Goal: Information Seeking & Learning: Check status

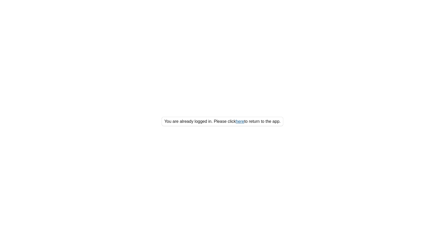
click at [239, 120] on link "here" at bounding box center [240, 121] width 8 height 4
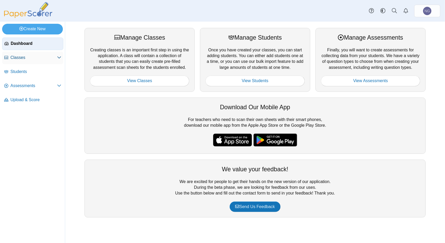
click at [59, 58] on icon at bounding box center [59, 57] width 4 height 4
click at [17, 58] on span "Classes" at bounding box center [33, 58] width 47 height 6
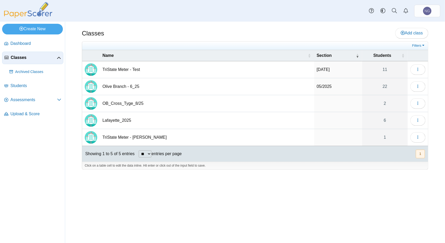
click at [113, 120] on td "Lafayette_2025" at bounding box center [207, 120] width 214 height 17
click at [113, 120] on input "**********" at bounding box center [207, 120] width 209 height 10
click at [416, 118] on icon "button" at bounding box center [418, 120] width 4 height 4
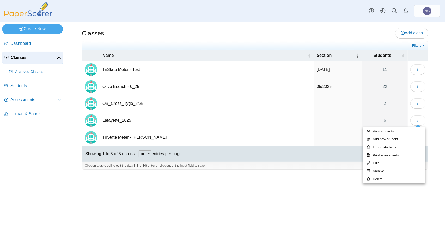
click at [252, 119] on td "Lafayette_2025" at bounding box center [207, 120] width 214 height 17
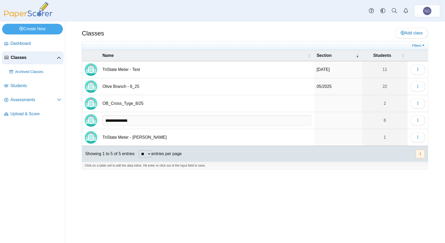
click at [252, 119] on input "**********" at bounding box center [207, 120] width 209 height 10
click at [41, 99] on span "Assessments" at bounding box center [33, 100] width 47 height 6
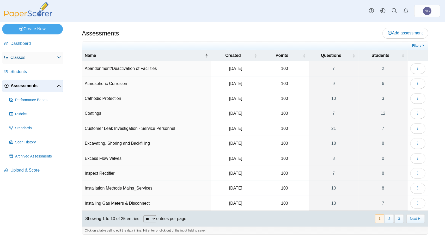
click at [57, 58] on icon at bounding box center [59, 57] width 4 height 4
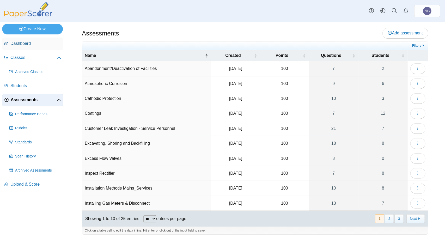
click at [57, 41] on span "Dashboard" at bounding box center [35, 44] width 51 height 6
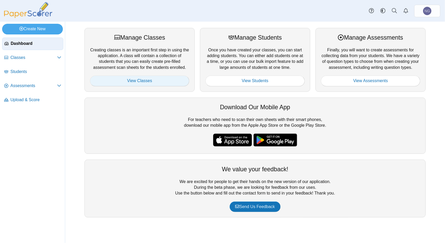
click at [137, 80] on link "View Classes" at bounding box center [139, 81] width 99 height 10
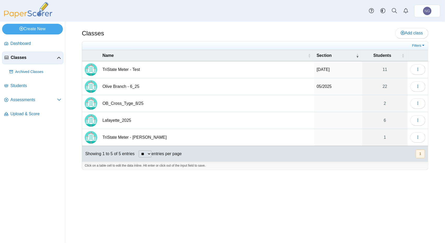
click at [214, 122] on td "Lafayette_2025" at bounding box center [207, 120] width 214 height 17
click at [364, 119] on link "6" at bounding box center [385, 120] width 46 height 17
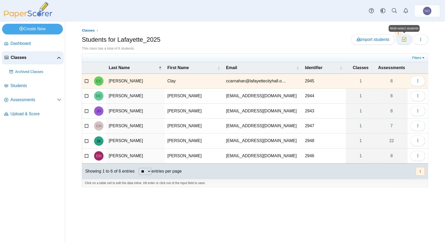
click at [404, 39] on icon "button" at bounding box center [404, 39] width 5 height 4
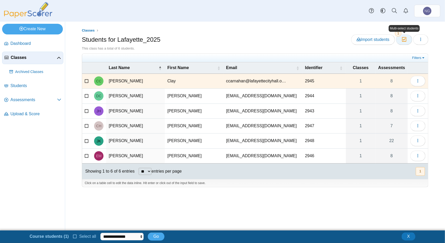
click at [404, 39] on icon "button" at bounding box center [404, 39] width 5 height 4
click at [421, 40] on icon "button" at bounding box center [421, 39] width 4 height 4
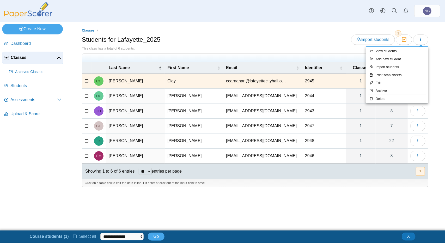
click at [311, 39] on div "Students for Lafayette_2025 Import students Moderation 1" at bounding box center [255, 40] width 347 height 12
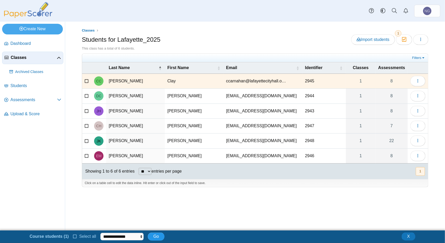
click at [154, 238] on span "Go" at bounding box center [155, 236] width 5 height 4
click at [139, 236] on select "**********" at bounding box center [122, 237] width 44 height 8
click at [159, 236] on button "Go" at bounding box center [156, 237] width 16 height 8
click at [407, 238] on button "X" at bounding box center [409, 237] width 14 height 8
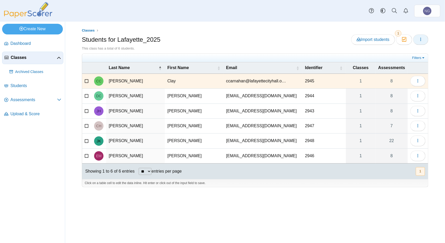
click at [422, 38] on icon "button" at bounding box center [421, 39] width 4 height 4
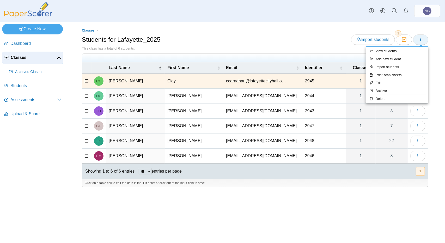
click at [422, 39] on icon "button" at bounding box center [421, 39] width 4 height 4
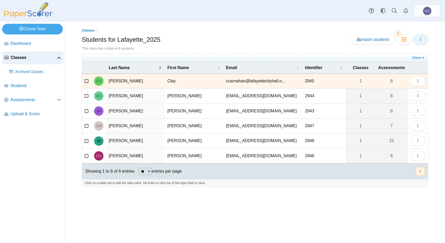
click at [422, 39] on icon "button" at bounding box center [421, 39] width 4 height 4
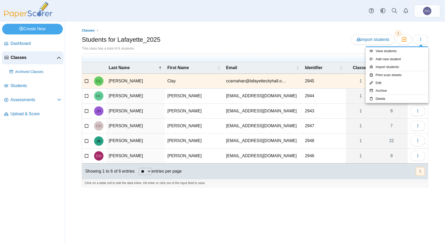
click at [152, 169] on select "** ** ** ***" at bounding box center [145, 171] width 13 height 7
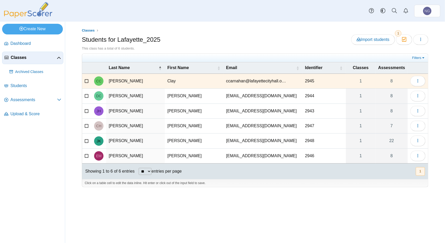
select select "**"
click at [139, 168] on select "** ** ** ***" at bounding box center [145, 171] width 13 height 7
click at [87, 96] on icon at bounding box center [87, 96] width 4 height 4
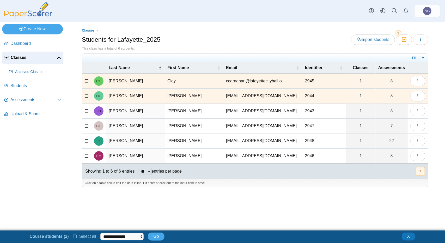
click at [87, 109] on icon at bounding box center [87, 111] width 4 height 4
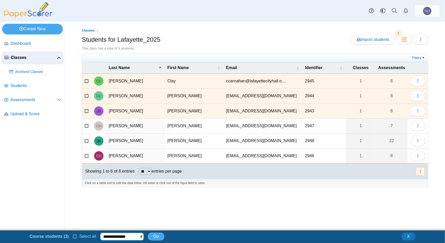
click at [85, 124] on icon at bounding box center [87, 126] width 4 height 4
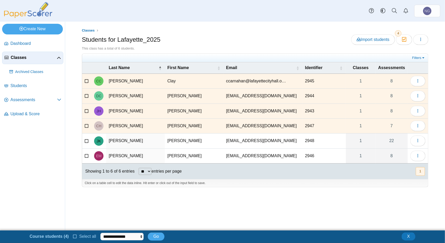
click at [87, 140] on icon at bounding box center [87, 141] width 4 height 4
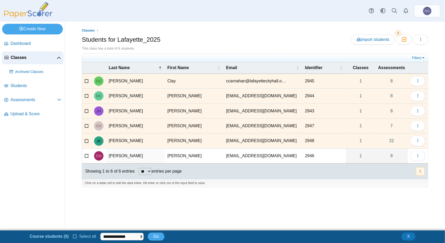
click at [85, 154] on icon at bounding box center [87, 155] width 4 height 4
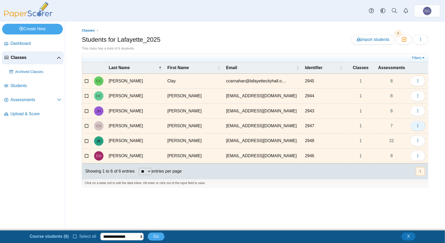
click at [417, 126] on icon "button" at bounding box center [418, 126] width 4 height 4
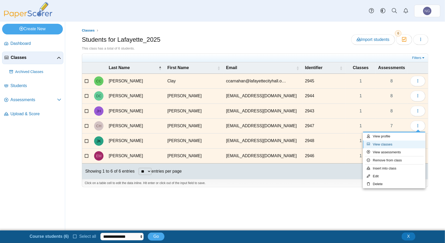
click at [381, 144] on link "View classes" at bounding box center [394, 145] width 63 height 8
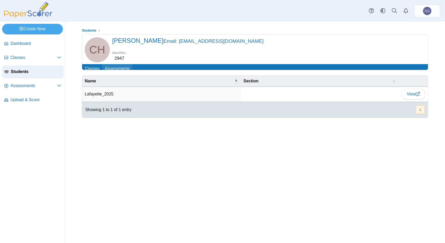
click at [120, 65] on link "Assessments" at bounding box center [117, 69] width 30 height 10
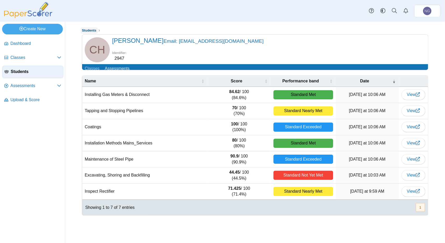
click at [89, 30] on span "Students" at bounding box center [89, 30] width 15 height 4
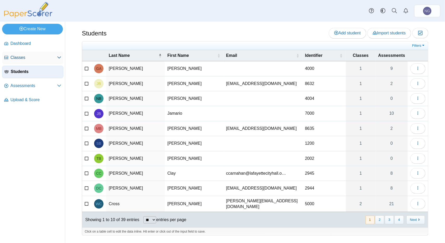
click at [26, 58] on span "Classes" at bounding box center [33, 58] width 47 height 6
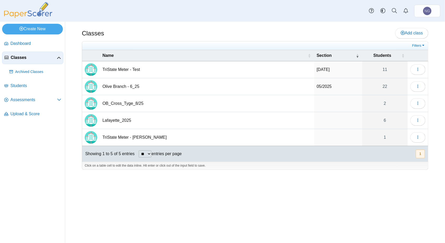
click at [273, 127] on td "Lafayette_2025" at bounding box center [207, 120] width 214 height 17
click at [274, 126] on td "**********" at bounding box center [207, 120] width 214 height 17
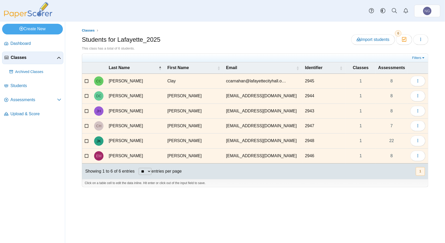
click at [88, 95] on icon at bounding box center [87, 96] width 4 height 4
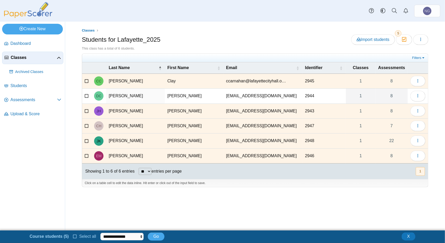
click at [86, 109] on icon at bounding box center [87, 111] width 4 height 4
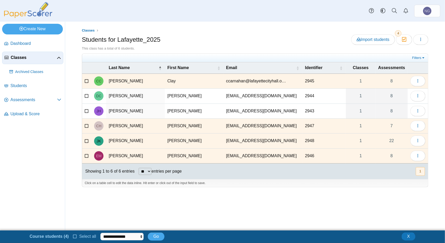
click at [88, 124] on icon at bounding box center [87, 126] width 4 height 4
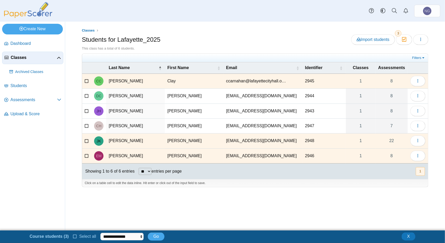
click at [86, 139] on icon at bounding box center [87, 141] width 4 height 4
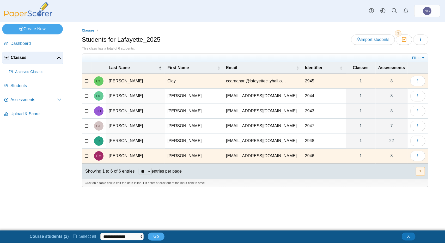
click at [85, 155] on icon at bounding box center [87, 155] width 4 height 4
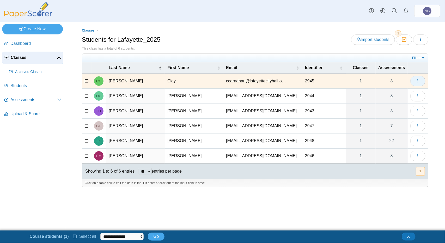
click at [421, 79] on button "button" at bounding box center [418, 81] width 15 height 10
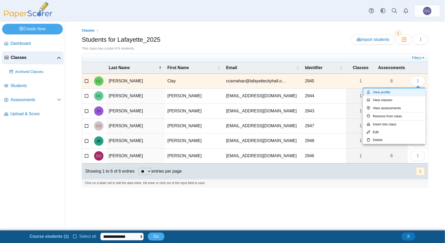
click at [385, 93] on link "View profile" at bounding box center [394, 92] width 63 height 8
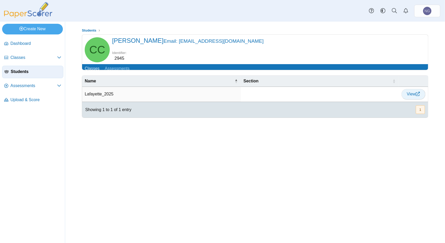
click at [418, 96] on icon at bounding box center [418, 94] width 4 height 4
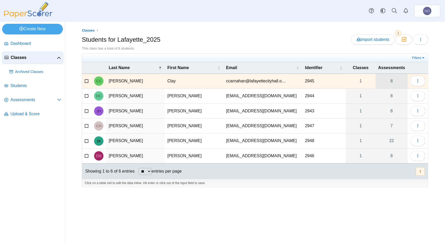
click at [392, 81] on link "8" at bounding box center [392, 81] width 32 height 15
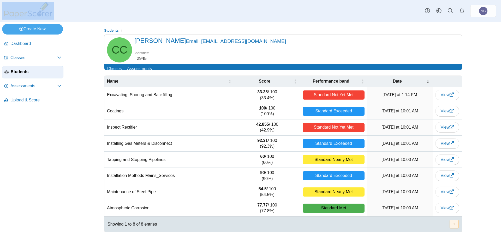
click at [87, 19] on div "Dashboard Classes Archived classes Students Assessments" at bounding box center [250, 11] width 501 height 22
click at [117, 30] on span "Students" at bounding box center [111, 30] width 15 height 4
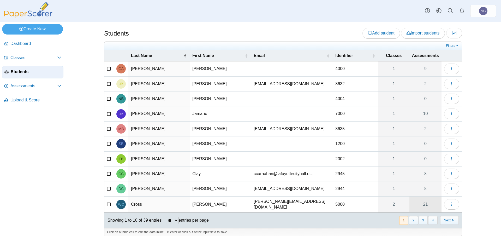
click at [427, 205] on link "21" at bounding box center [425, 204] width 32 height 16
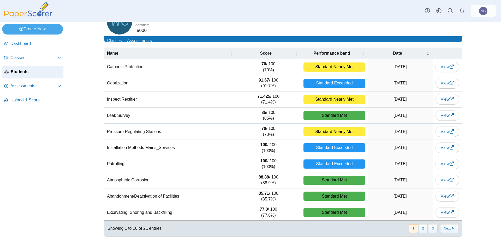
scroll to position [32, 0]
click at [420, 229] on button "2" at bounding box center [423, 228] width 9 height 9
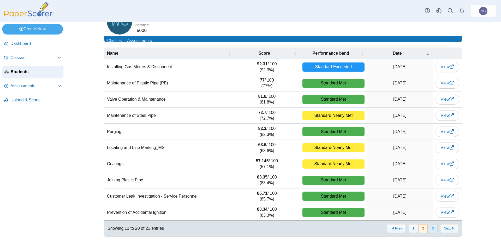
click at [430, 229] on button "3" at bounding box center [432, 228] width 9 height 9
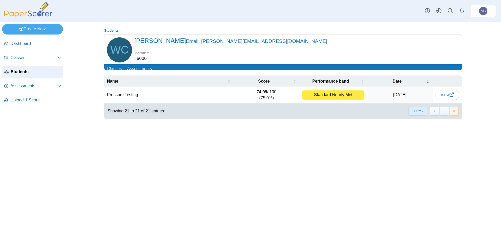
click at [421, 115] on button "Prev" at bounding box center [417, 110] width 19 height 9
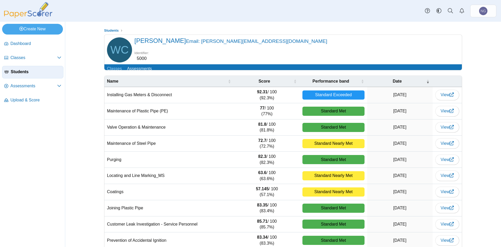
scroll to position [32, 0]
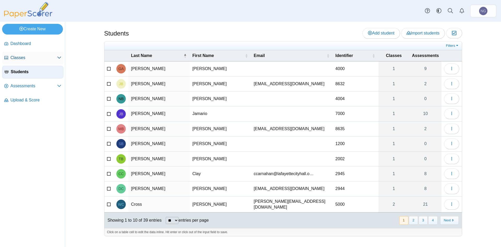
click at [23, 56] on span "Classes" at bounding box center [33, 58] width 47 height 6
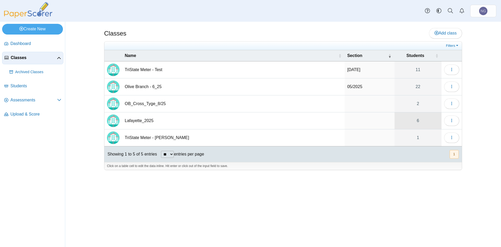
click at [428, 121] on link "6" at bounding box center [418, 120] width 47 height 17
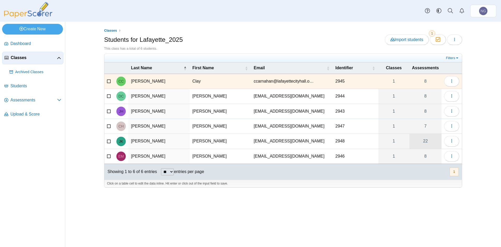
click at [424, 143] on link "22" at bounding box center [425, 141] width 32 height 15
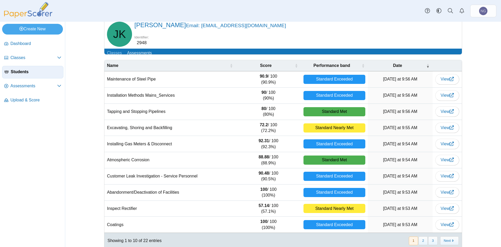
scroll to position [32, 0]
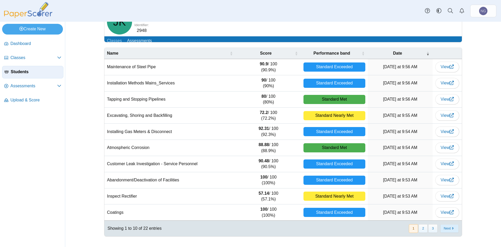
click at [447, 229] on button "Next" at bounding box center [449, 228] width 19 height 9
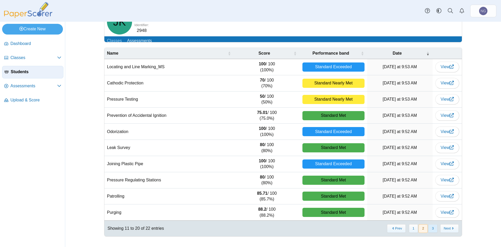
click at [432, 227] on button "3" at bounding box center [432, 228] width 9 height 9
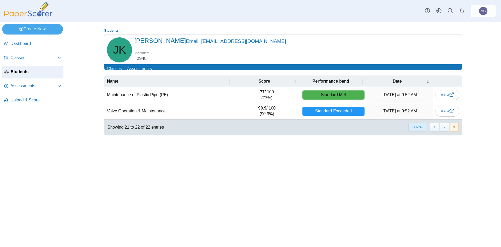
click at [418, 131] on button "Prev" at bounding box center [417, 127] width 19 height 9
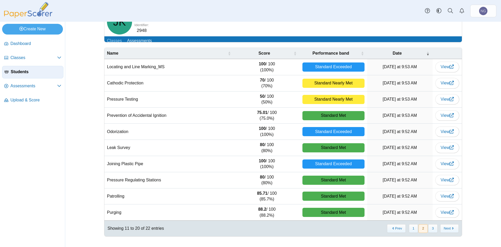
click at [418, 131] on td "Friday at 9:52 AM" at bounding box center [399, 131] width 65 height 16
click at [398, 230] on button "Prev" at bounding box center [396, 228] width 19 height 9
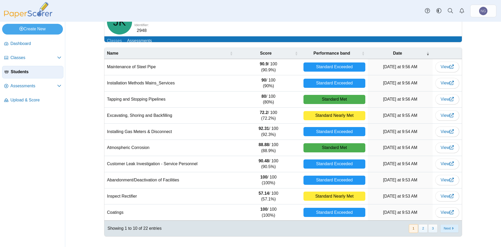
click at [454, 229] on button "Next" at bounding box center [449, 228] width 19 height 9
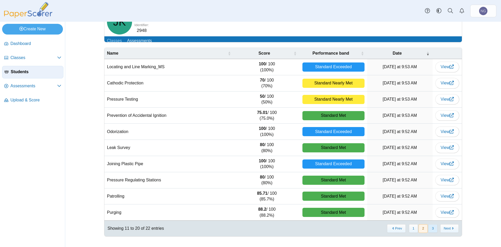
click at [431, 229] on button "3" at bounding box center [432, 228] width 9 height 9
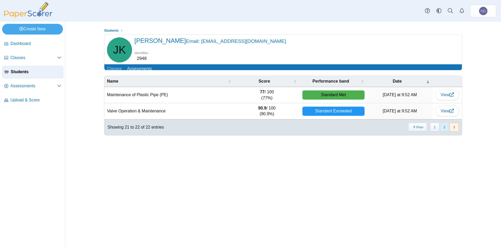
click at [444, 131] on button "2" at bounding box center [444, 127] width 9 height 9
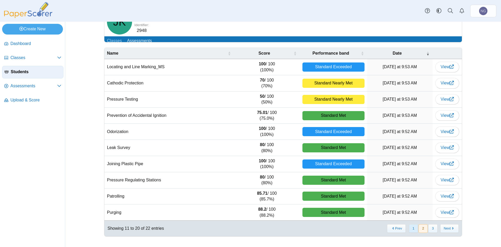
click at [411, 227] on button "1" at bounding box center [413, 228] width 9 height 9
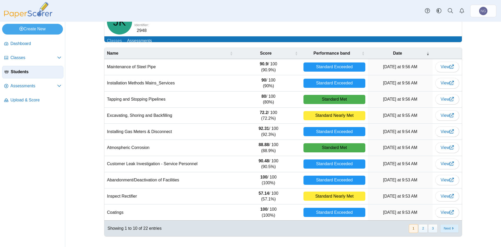
click at [449, 229] on button "Next" at bounding box center [449, 228] width 19 height 9
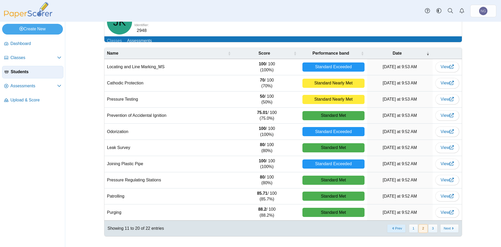
click at [395, 227] on button "Prev" at bounding box center [396, 228] width 19 height 9
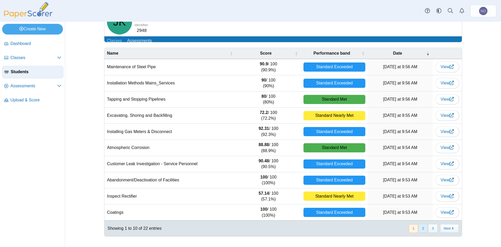
click at [421, 229] on button "2" at bounding box center [423, 228] width 9 height 9
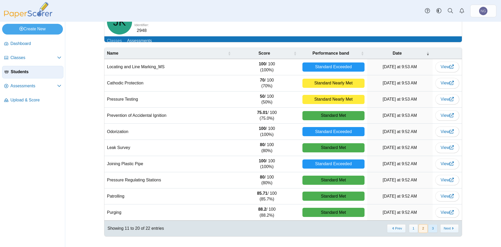
click at [429, 228] on button "3" at bounding box center [432, 228] width 9 height 9
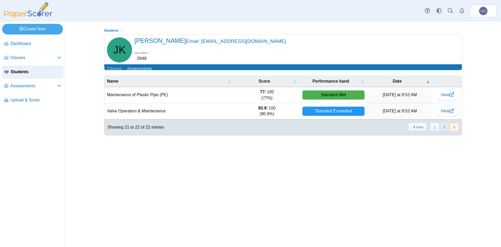
click at [446, 131] on button "2" at bounding box center [444, 127] width 9 height 9
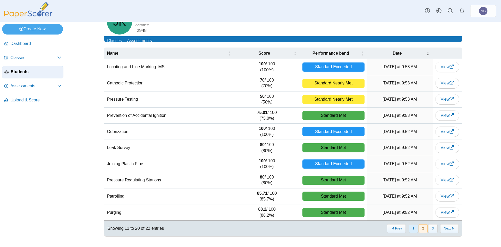
click at [413, 228] on button "1" at bounding box center [413, 228] width 9 height 9
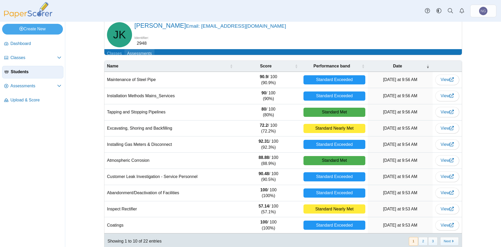
scroll to position [0, 0]
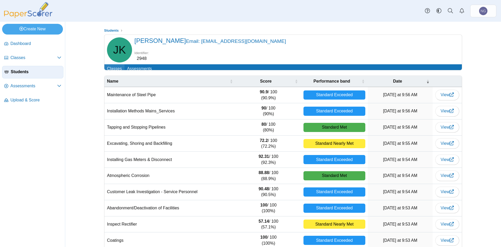
click at [113, 70] on link "Classes" at bounding box center [114, 69] width 20 height 10
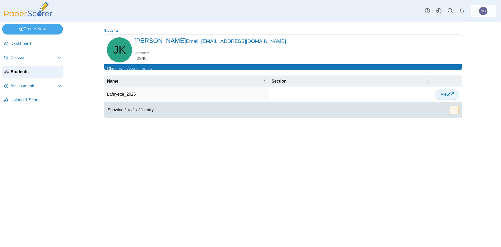
click at [441, 96] on span "View" at bounding box center [447, 94] width 13 height 4
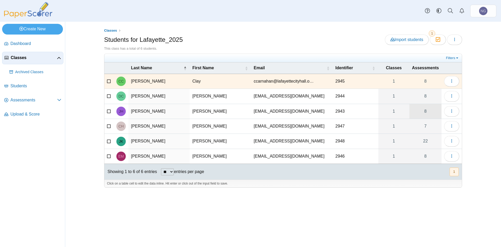
click at [426, 111] on link "8" at bounding box center [425, 111] width 32 height 15
